Goal: Book appointment/travel/reservation

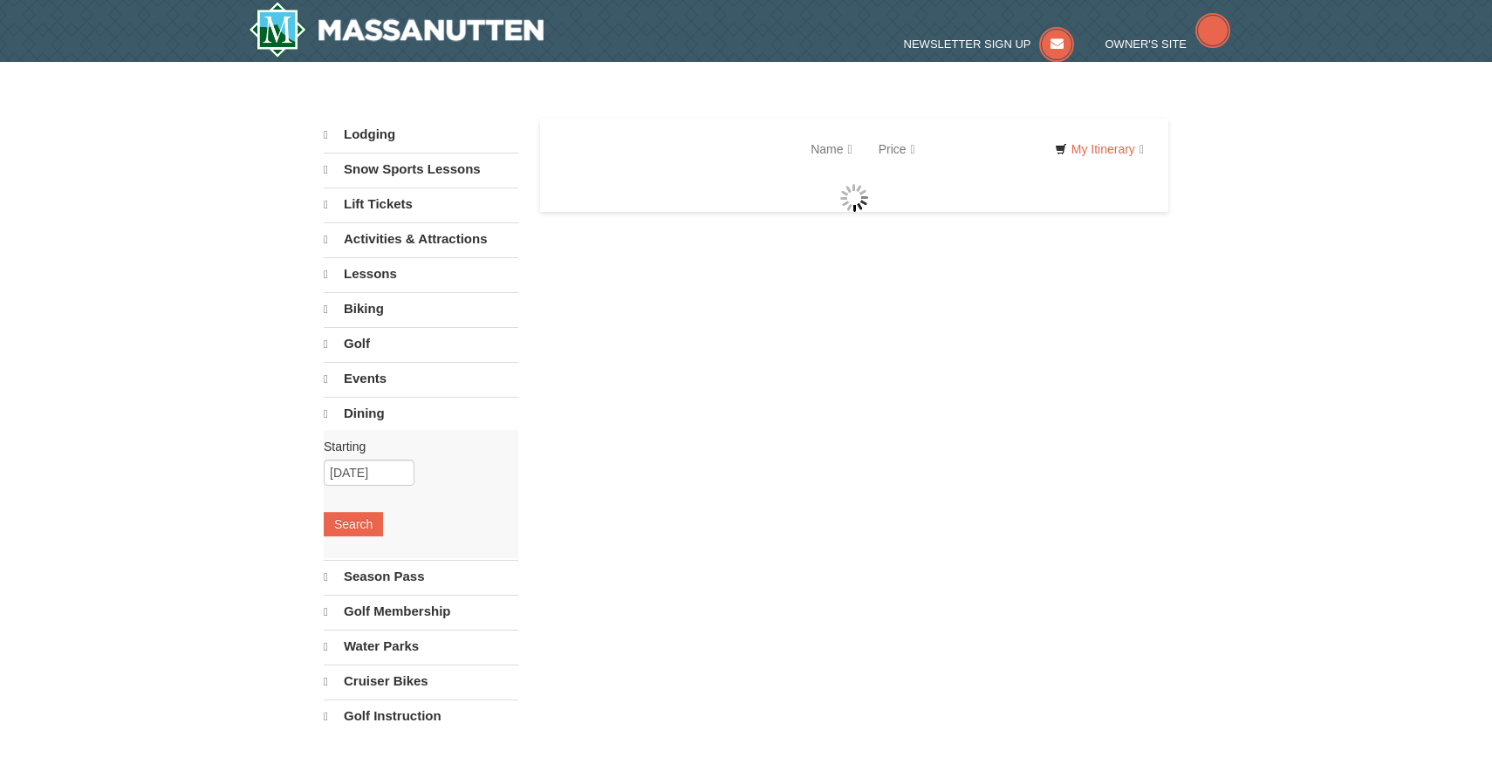
select select "10"
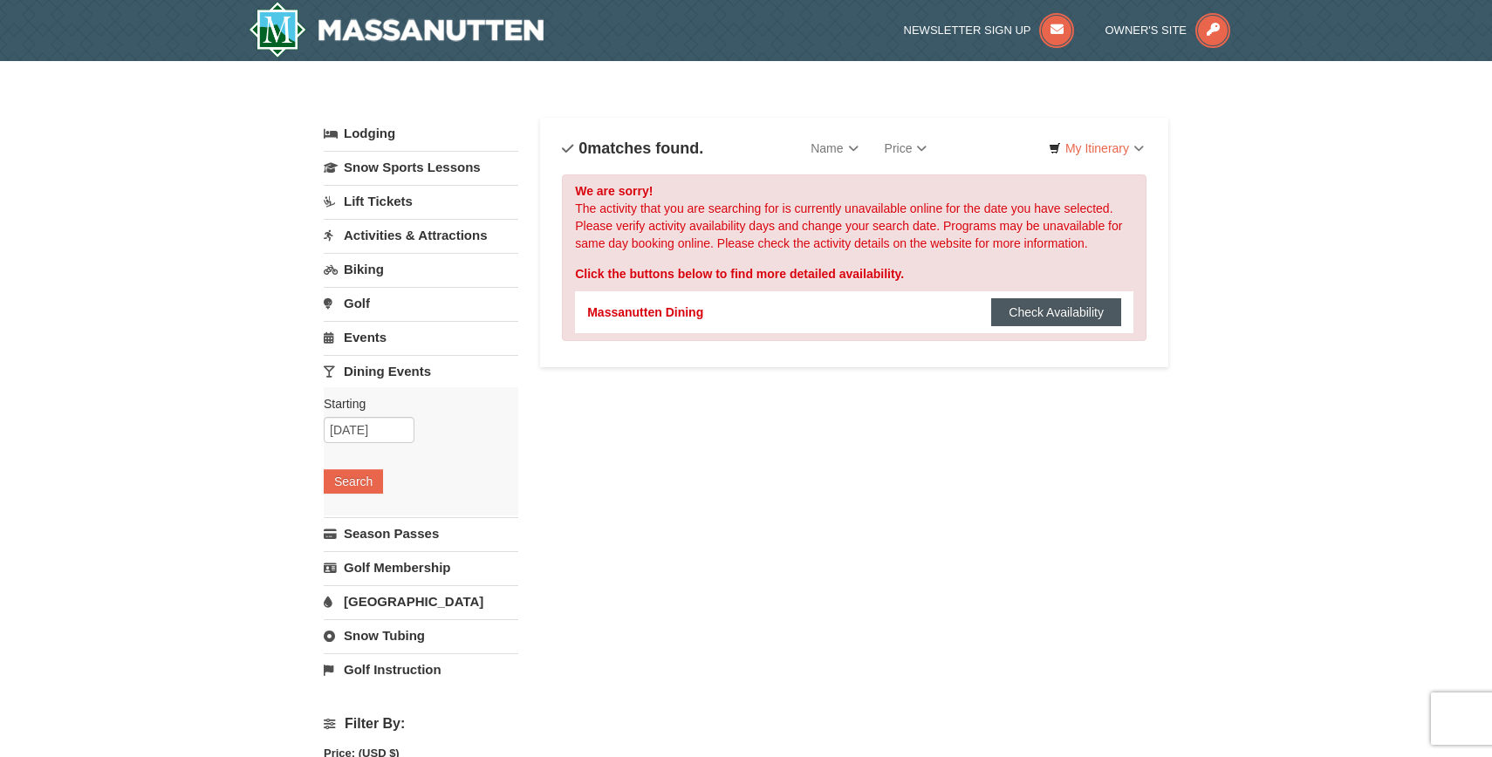
click at [1068, 318] on button "Check Availability" at bounding box center [1056, 312] width 130 height 28
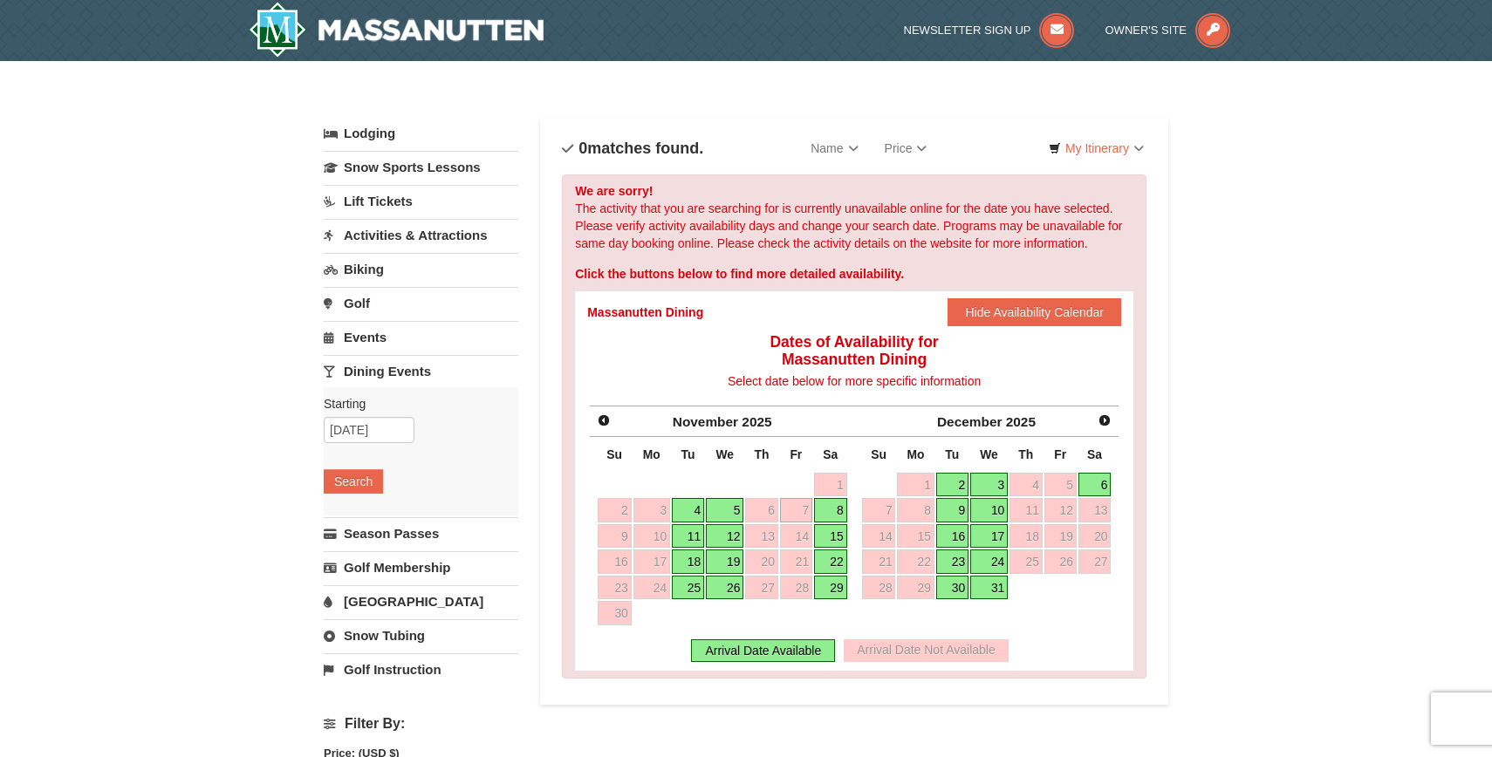
click at [696, 511] on link "4" at bounding box center [688, 510] width 32 height 24
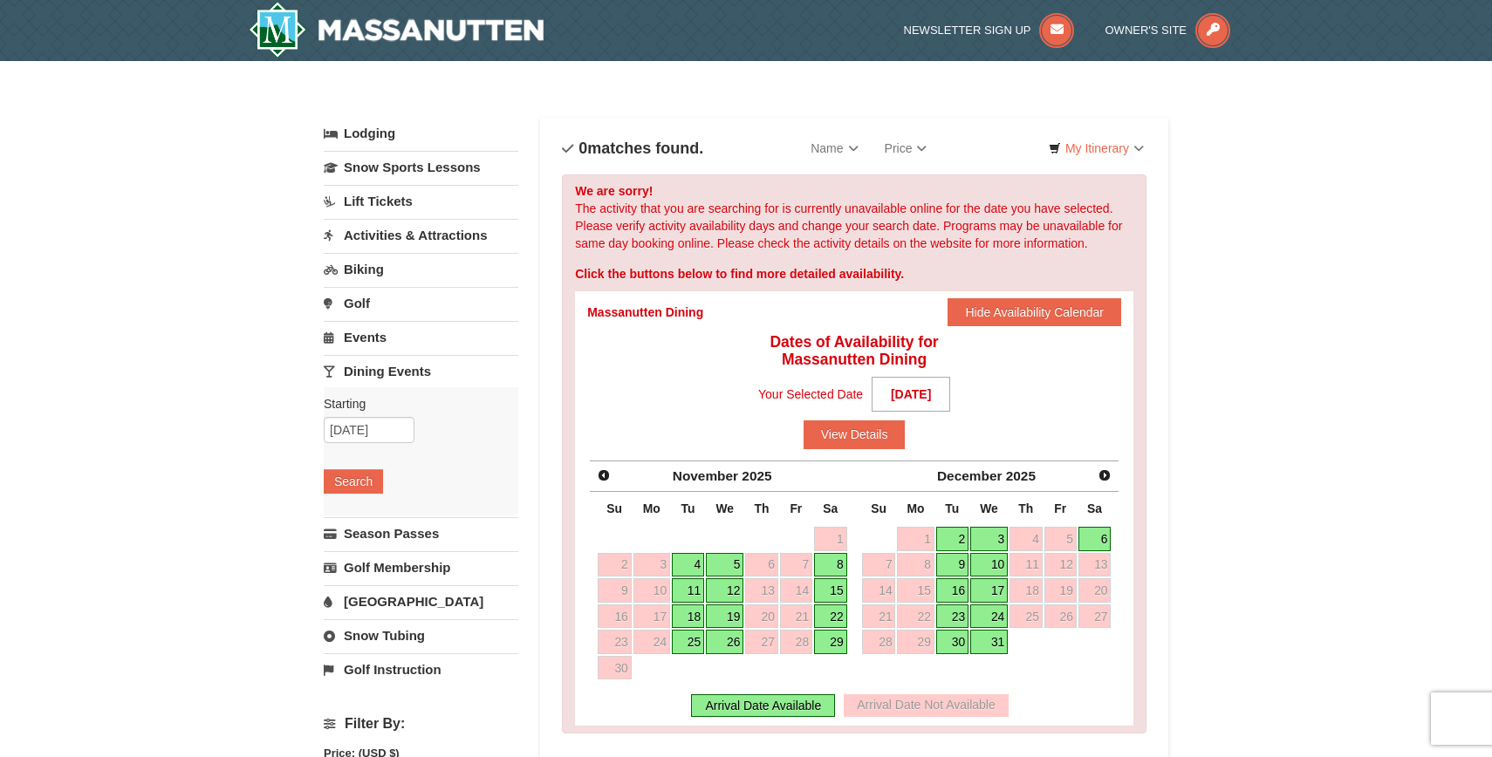
click at [723, 321] on div "Massanutten Dining Check Availability Hide Availability Calendar" at bounding box center [854, 312] width 534 height 42
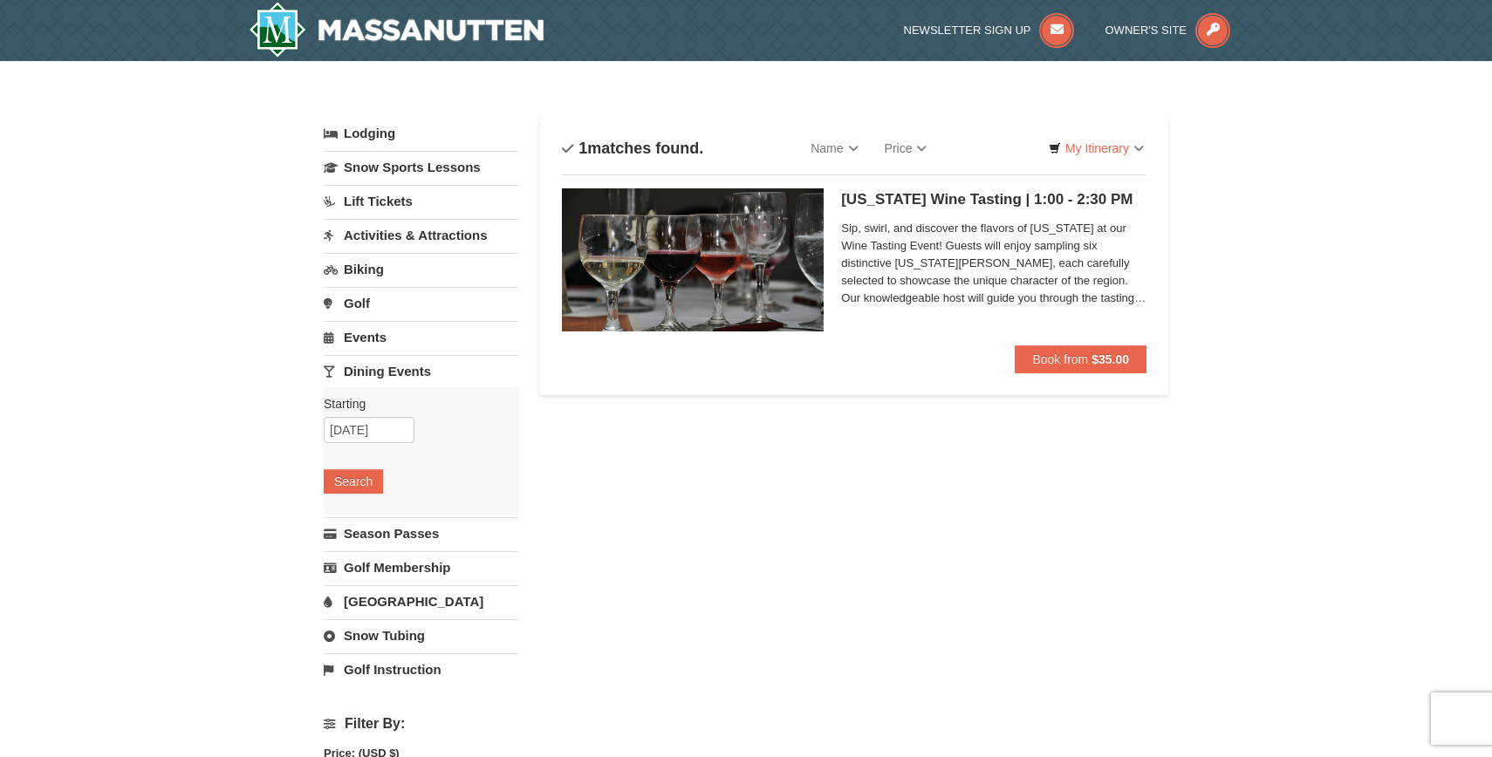
click at [862, 430] on div "Lodging Arrival Please format dates MM/DD/YYYY Please format dates MM/DD/YYYY 1…" at bounding box center [746, 592] width 845 height 948
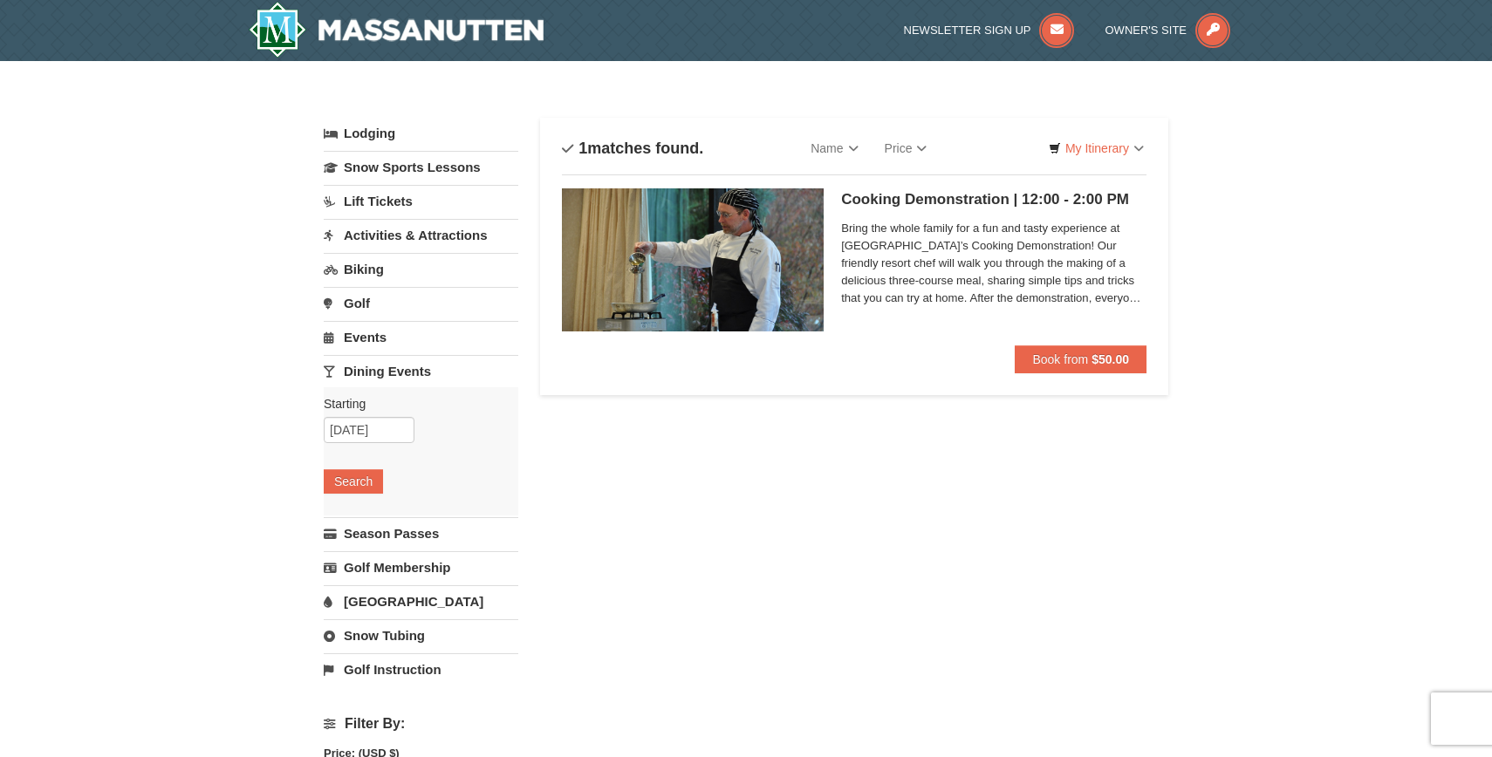
click at [989, 284] on span "Bring the whole family for a fun and tasty experience at Massanutten Resort’s C…" at bounding box center [993, 263] width 305 height 87
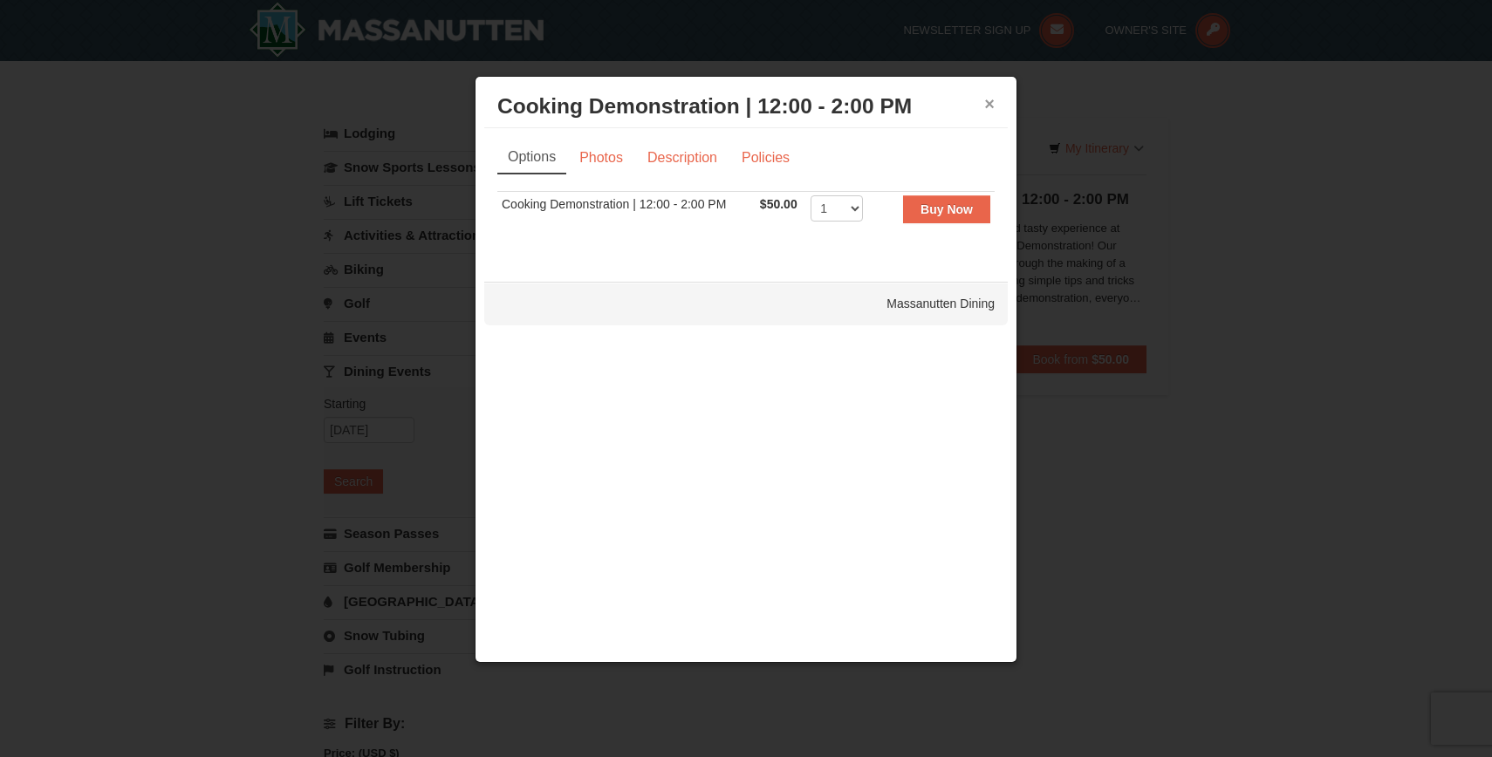
click at [985, 105] on button "×" at bounding box center [989, 103] width 10 height 17
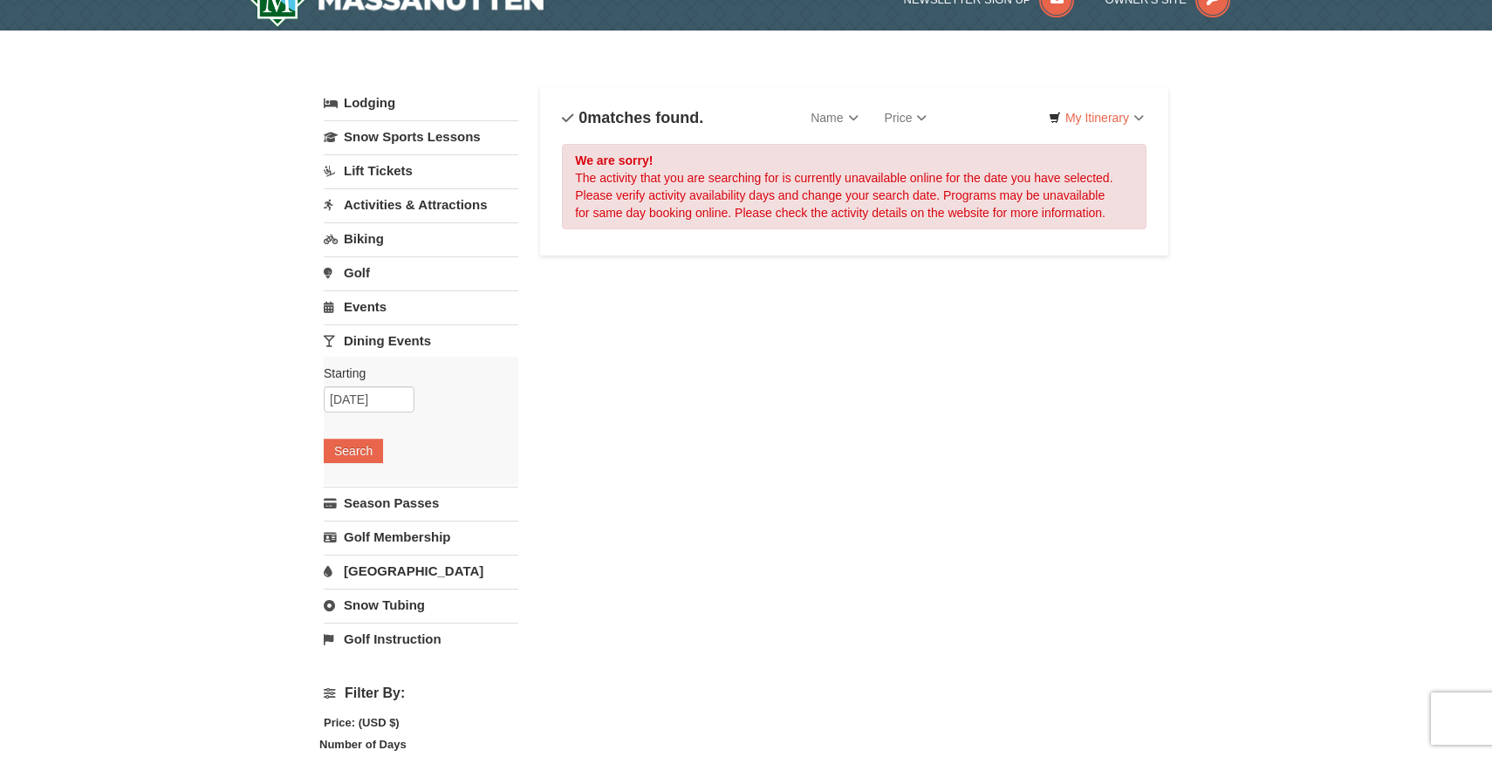
scroll to position [55, 0]
